Goal: Task Accomplishment & Management: Use online tool/utility

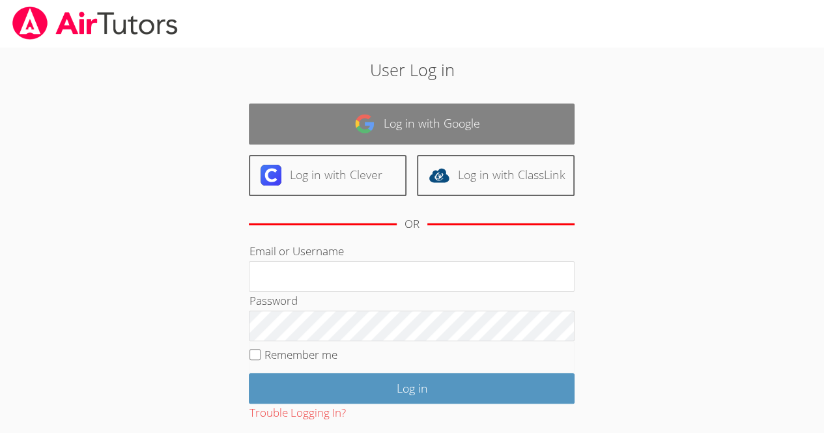
click at [326, 142] on link "Log in with Google" at bounding box center [412, 124] width 326 height 41
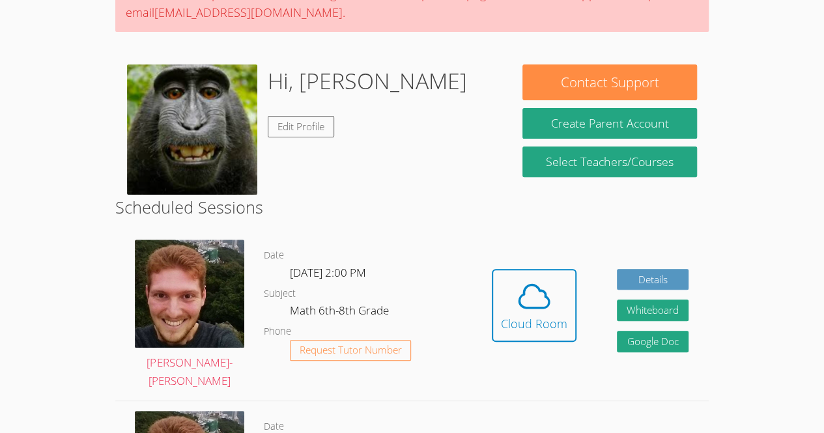
scroll to position [152, 0]
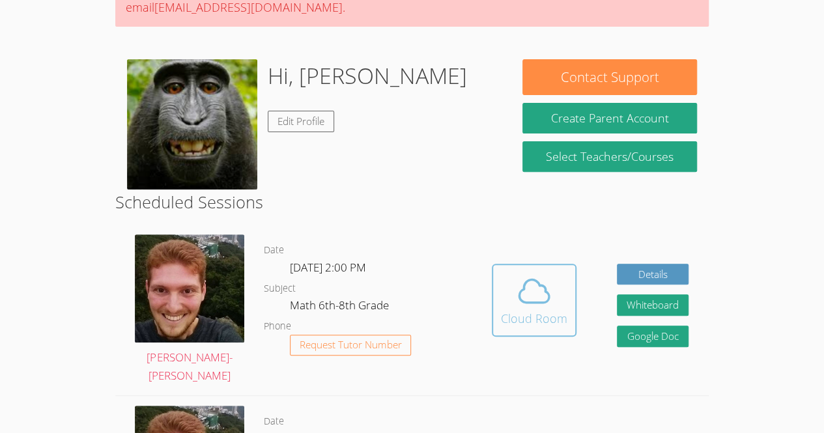
click at [539, 306] on icon at bounding box center [534, 291] width 36 height 36
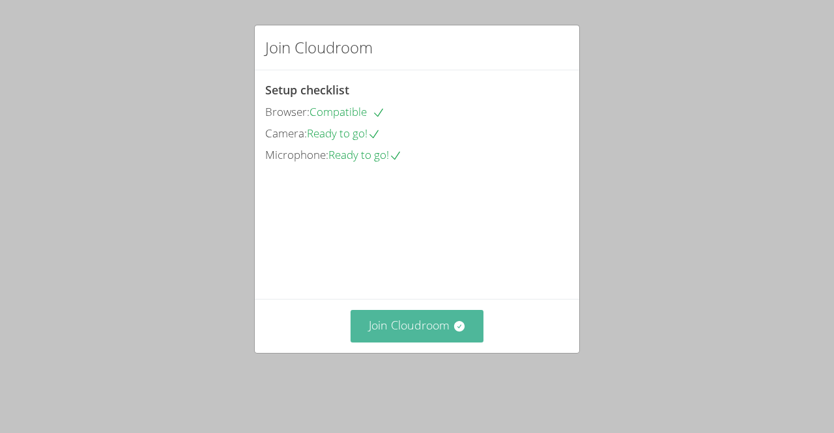
click at [407, 341] on button "Join Cloudroom" at bounding box center [417, 326] width 134 height 32
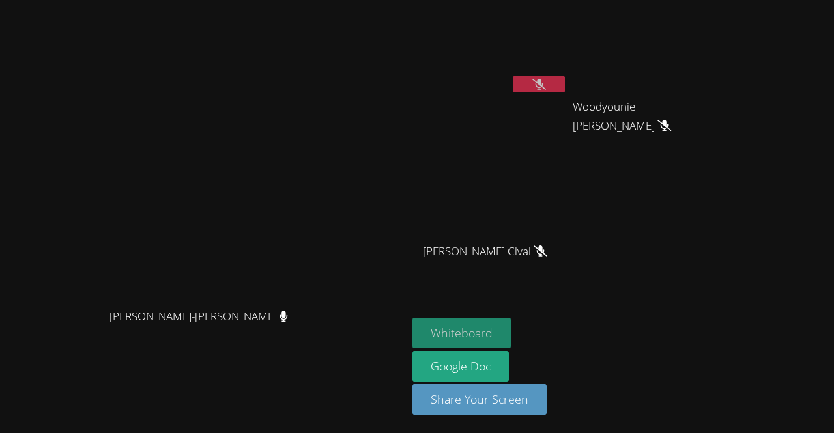
click at [511, 339] on button "Whiteboard" at bounding box center [461, 333] width 98 height 31
